Goal: Check status: Check status

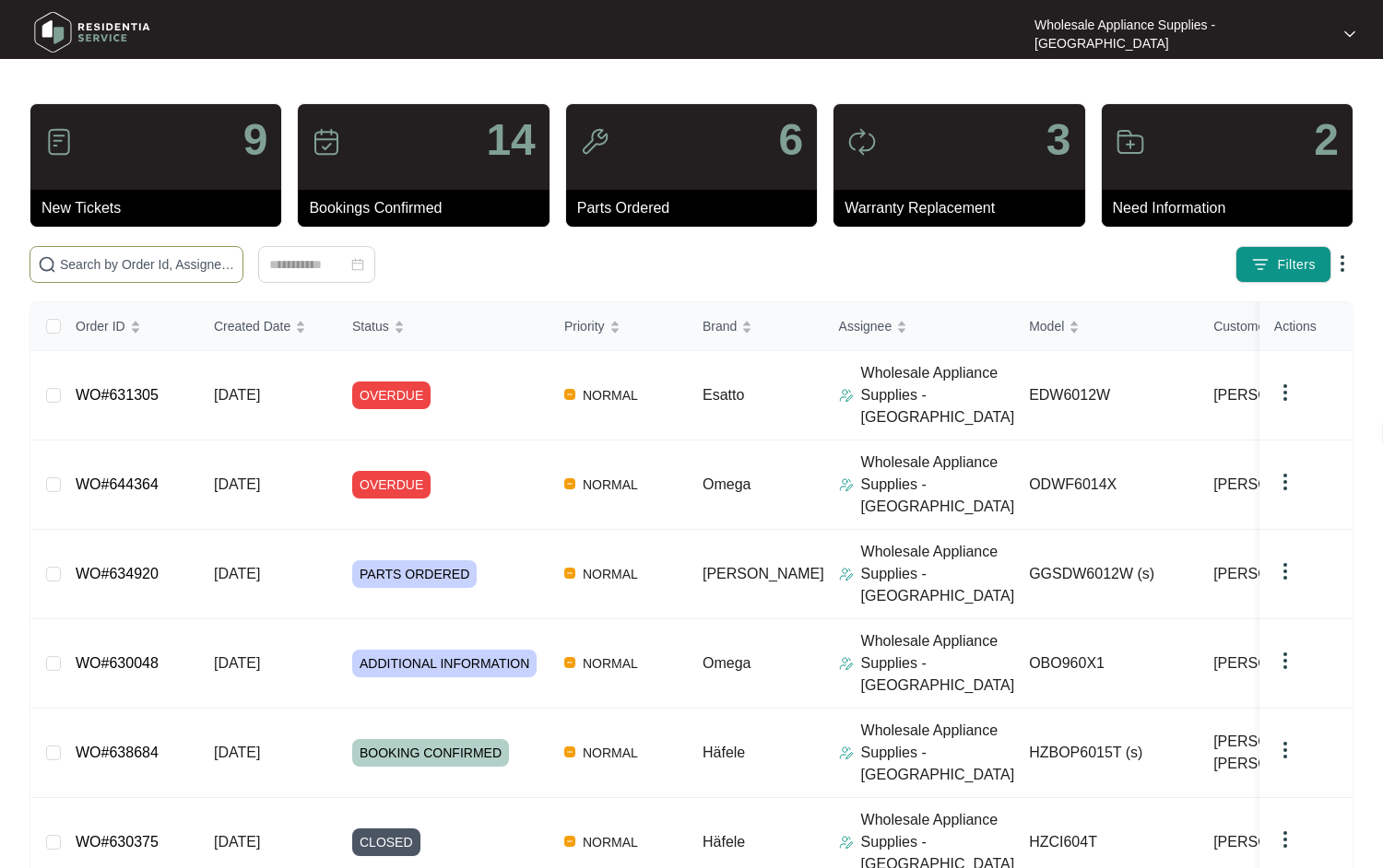
click at [162, 267] on input "text" at bounding box center [147, 264] width 175 height 21
paste input "GGSDW6012W"
type input "GGSDW6012W"
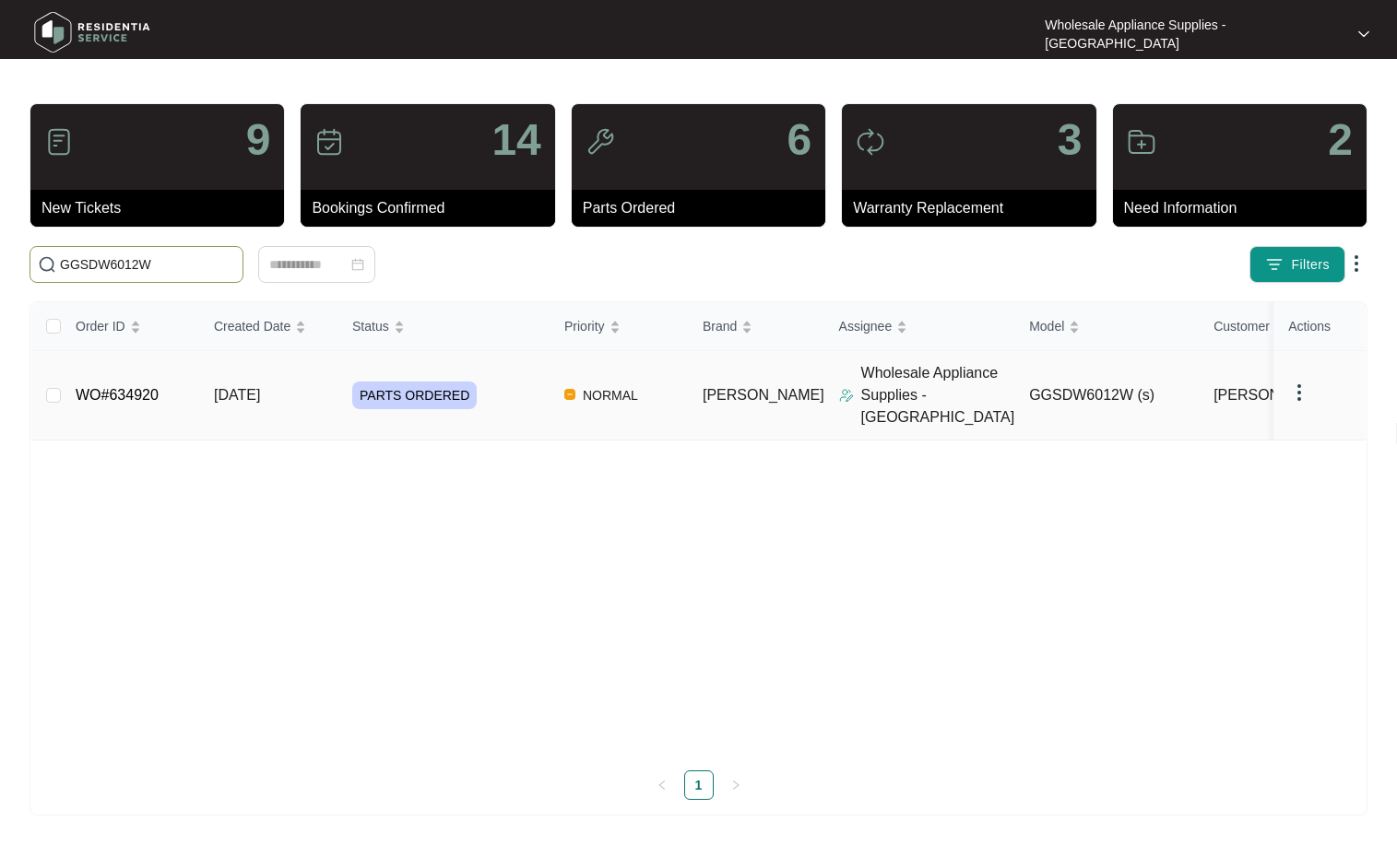
click at [235, 387] on span "[DATE]" at bounding box center [237, 395] width 46 height 16
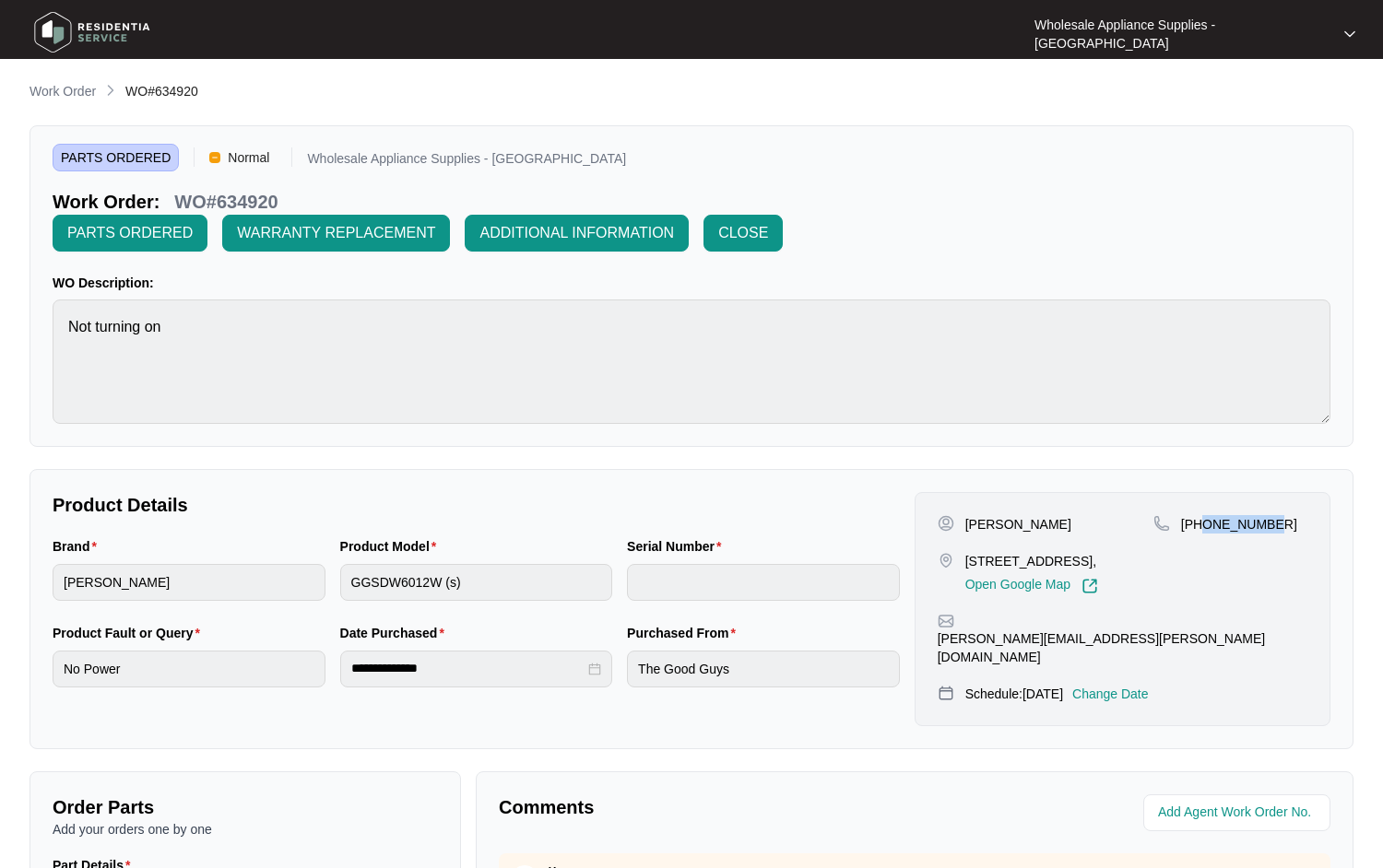
drag, startPoint x: 1286, startPoint y: 489, endPoint x: 1203, endPoint y: 492, distance: 83.1
click at [1203, 515] on div "[PHONE_NUMBER]" at bounding box center [1230, 524] width 154 height 19
copy p "427689425"
click at [65, 86] on p "Work Order" at bounding box center [63, 91] width 67 height 19
